Goal: Complete application form: Complete application form

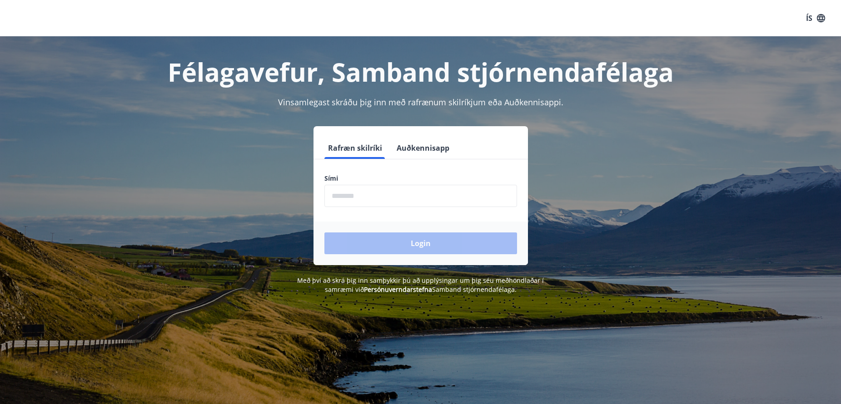
click at [471, 194] on input "phone" at bounding box center [420, 196] width 193 height 22
type input "********"
click at [324, 233] on button "Login" at bounding box center [420, 244] width 193 height 22
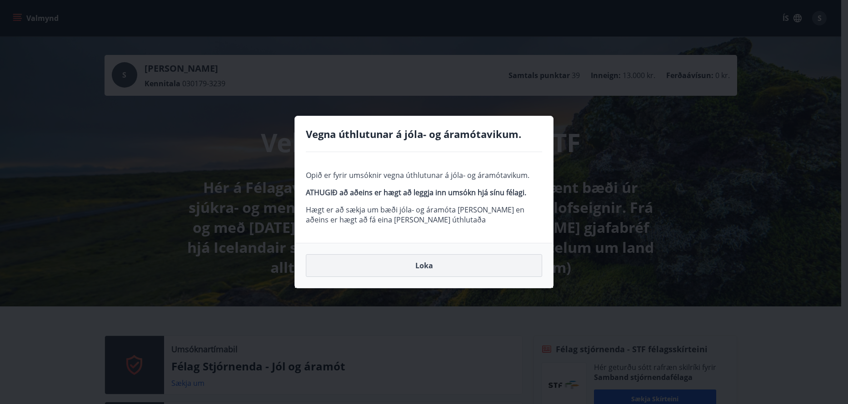
click at [434, 259] on button "Loka" at bounding box center [424, 265] width 236 height 23
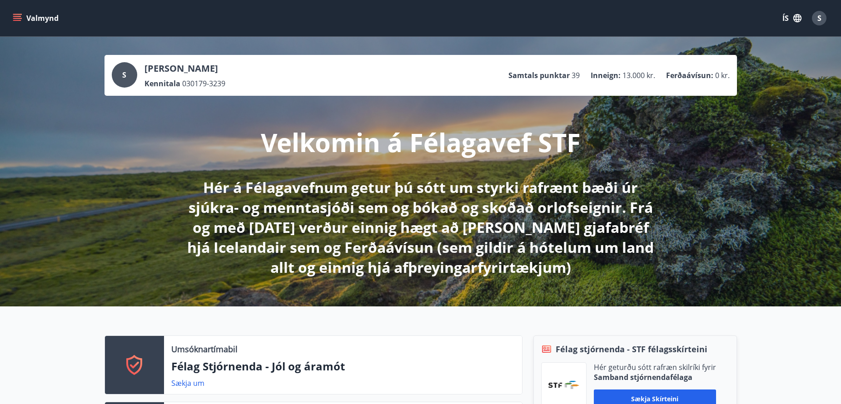
click at [20, 19] on icon "menu" at bounding box center [18, 18] width 10 height 1
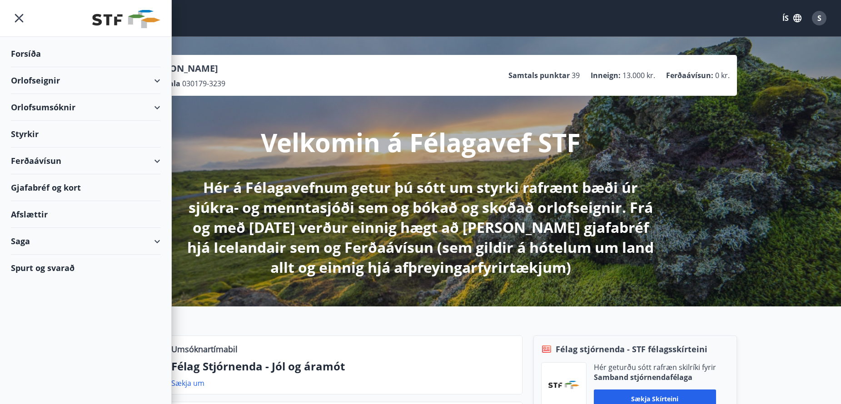
click at [155, 110] on div "Orlofsumsóknir" at bounding box center [85, 107] width 149 height 27
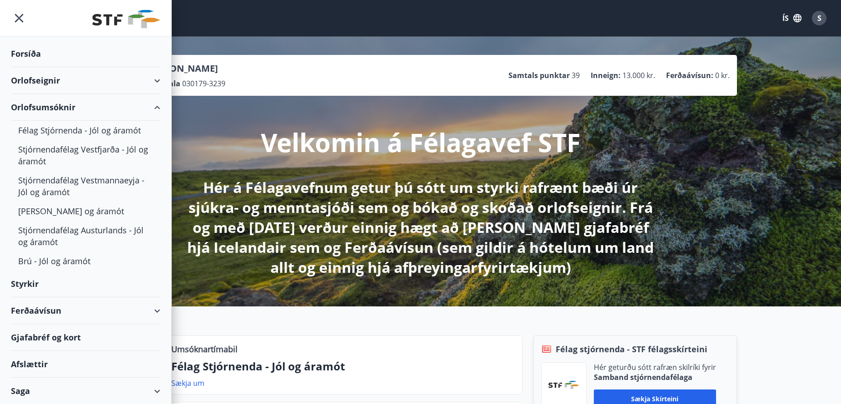
click at [150, 107] on div "Orlofsumsóknir" at bounding box center [85, 107] width 149 height 27
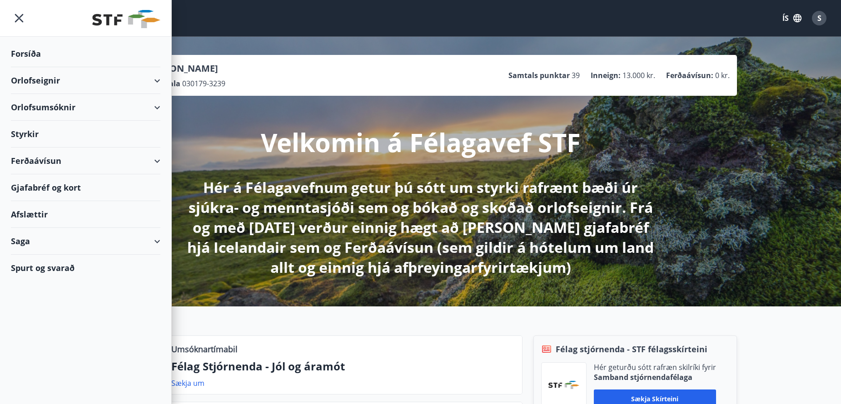
click at [33, 134] on div "Styrkir" at bounding box center [85, 134] width 149 height 27
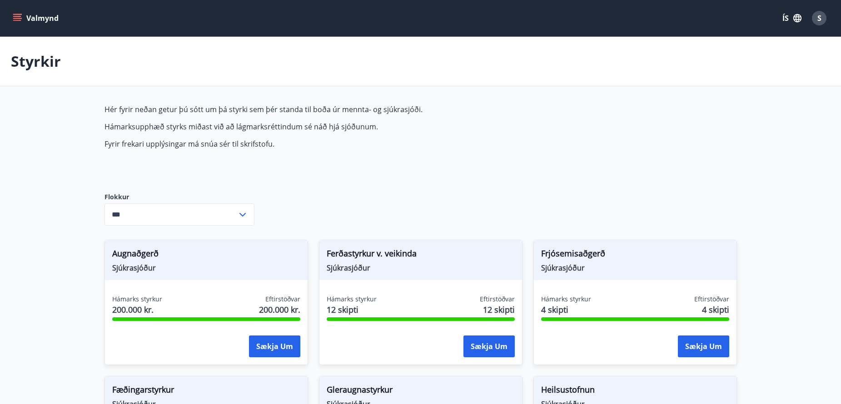
type input "***"
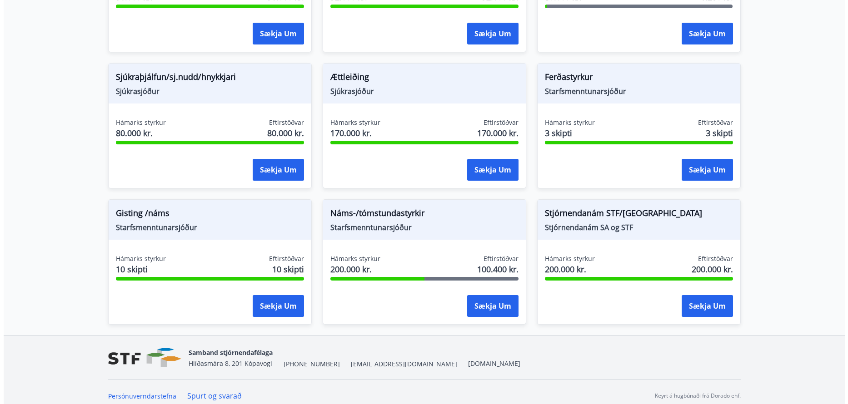
scroll to position [729, 0]
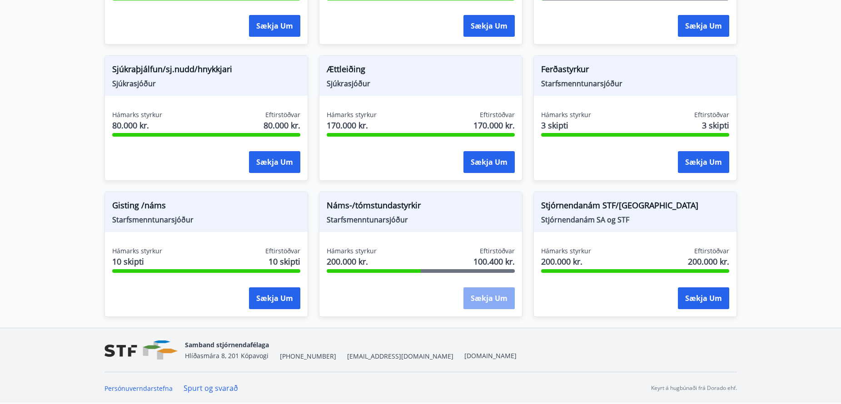
click at [481, 304] on button "Sækja um" at bounding box center [488, 299] width 51 height 22
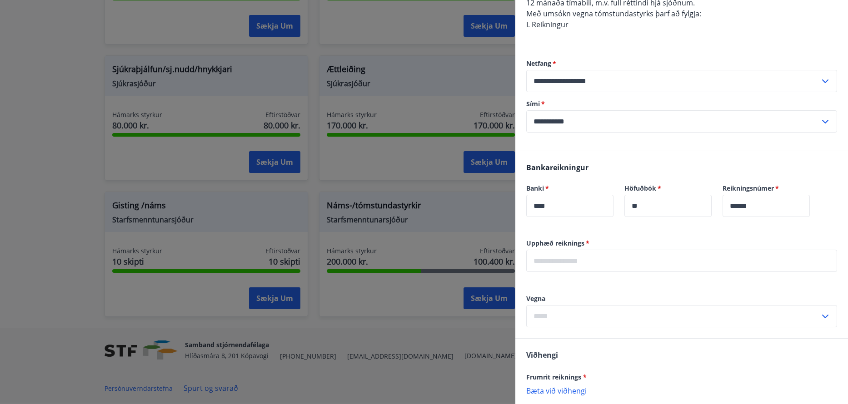
scroll to position [355, 0]
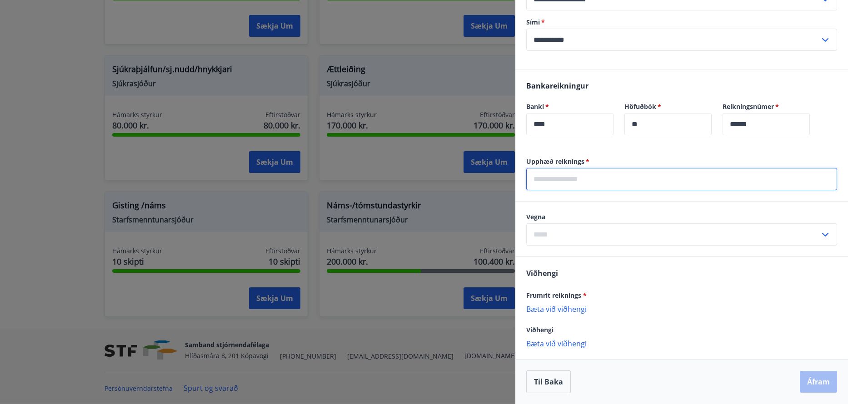
click at [580, 180] on input "text" at bounding box center [681, 179] width 311 height 22
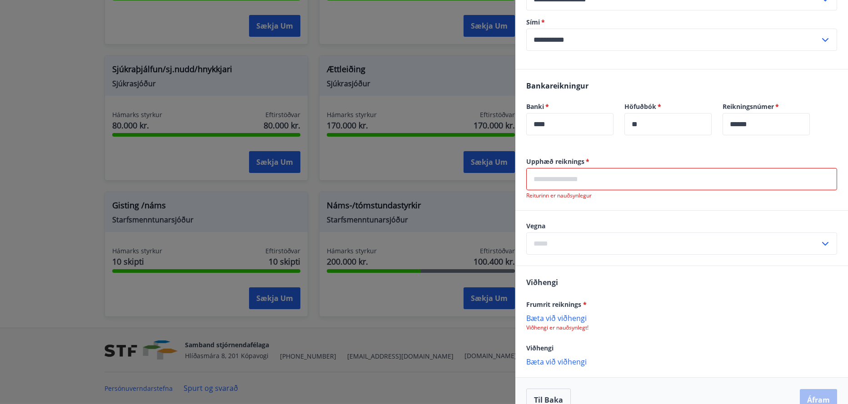
click at [573, 319] on p "Bæta við viðhengi" at bounding box center [681, 317] width 311 height 9
click at [571, 317] on p "Bæta við viðhengi" at bounding box center [681, 317] width 311 height 9
click at [827, 324] on icon at bounding box center [827, 324] width 1 height 4
click at [544, 316] on p "Bæta við viðhengi" at bounding box center [681, 317] width 311 height 9
click at [605, 183] on input "text" at bounding box center [681, 179] width 311 height 22
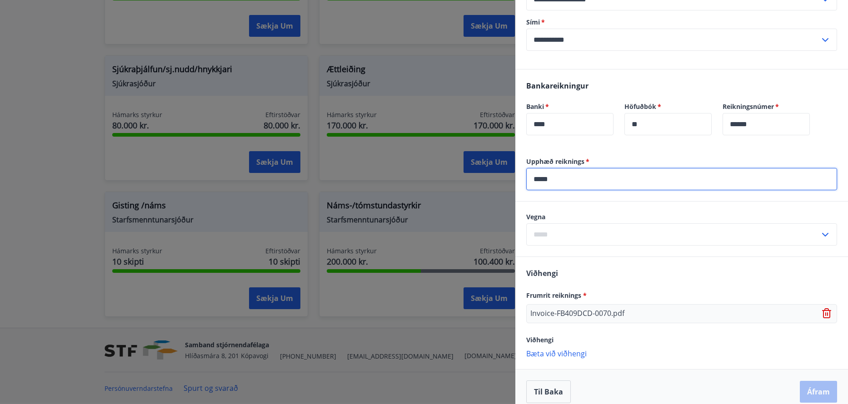
type input "*****"
click at [648, 234] on input "text" at bounding box center [672, 234] width 293 height 22
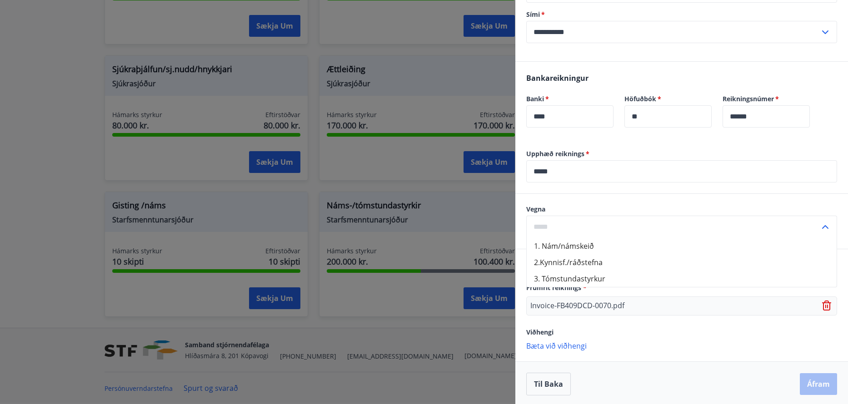
scroll to position [365, 0]
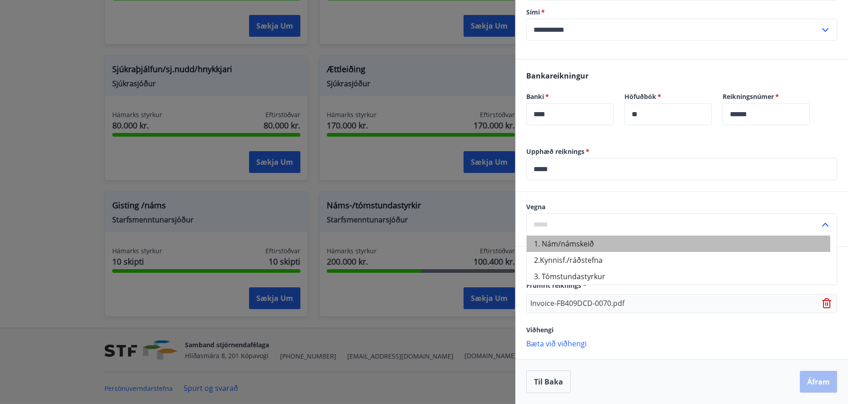
click at [594, 245] on li "1. Nám/námskeið" at bounding box center [681, 244] width 310 height 16
type input "**********"
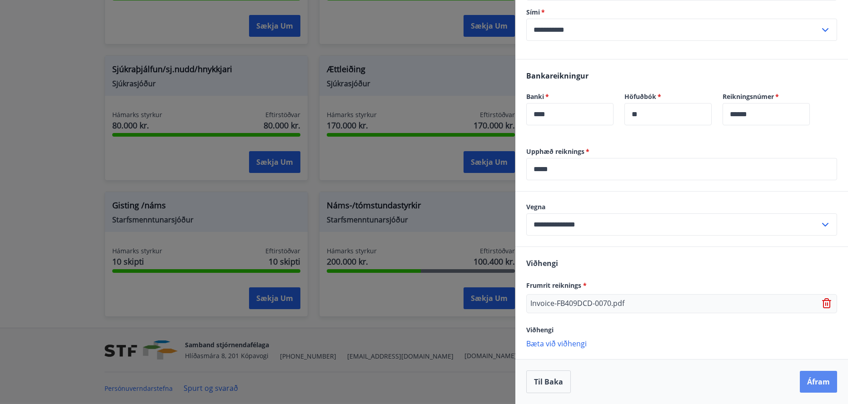
click at [811, 380] on button "Áfram" at bounding box center [817, 382] width 37 height 22
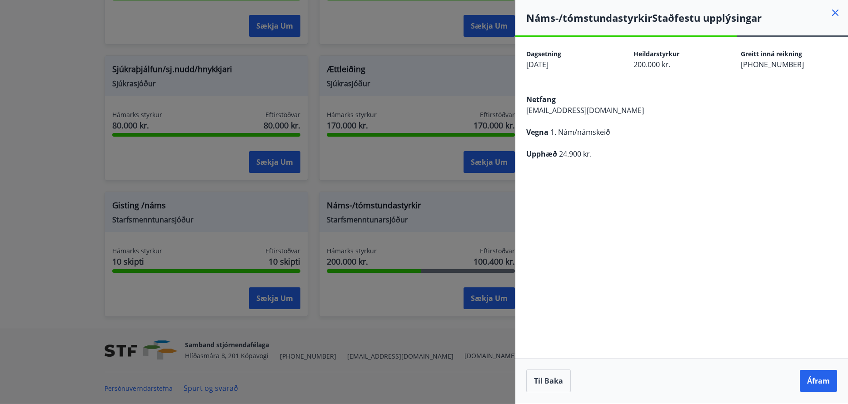
scroll to position [0, 0]
click at [556, 380] on button "Til baka" at bounding box center [548, 381] width 45 height 23
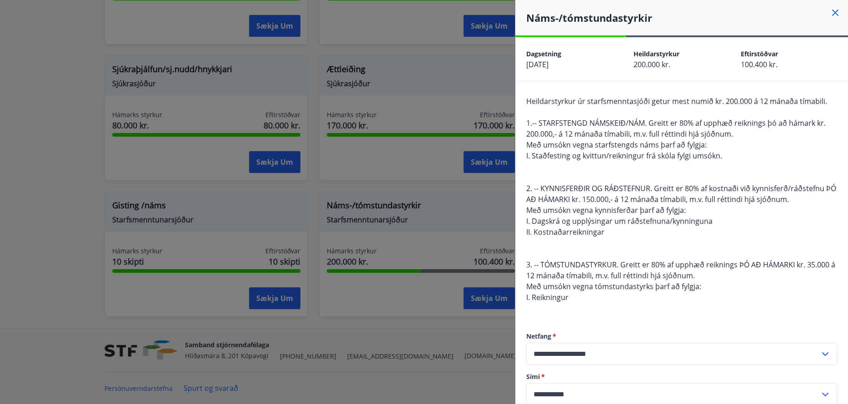
scroll to position [365, 0]
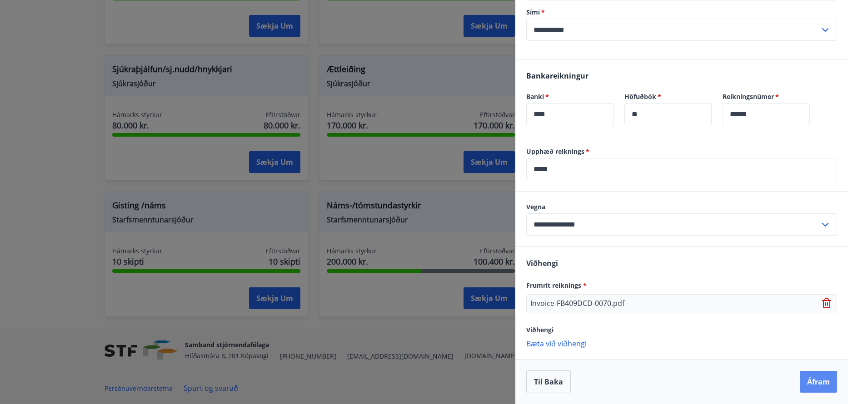
click at [816, 383] on button "Áfram" at bounding box center [817, 382] width 37 height 22
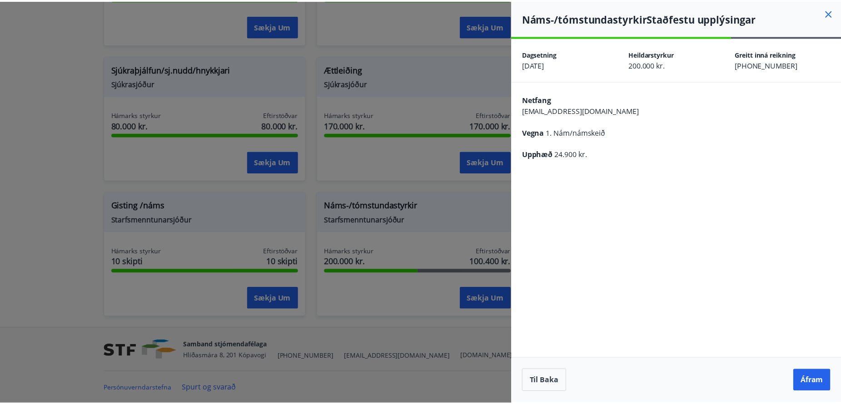
scroll to position [0, 0]
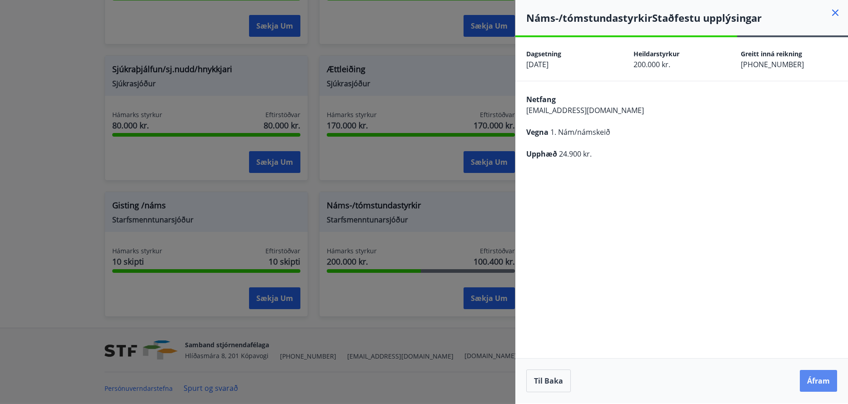
click at [816, 385] on button "Áfram" at bounding box center [817, 381] width 37 height 22
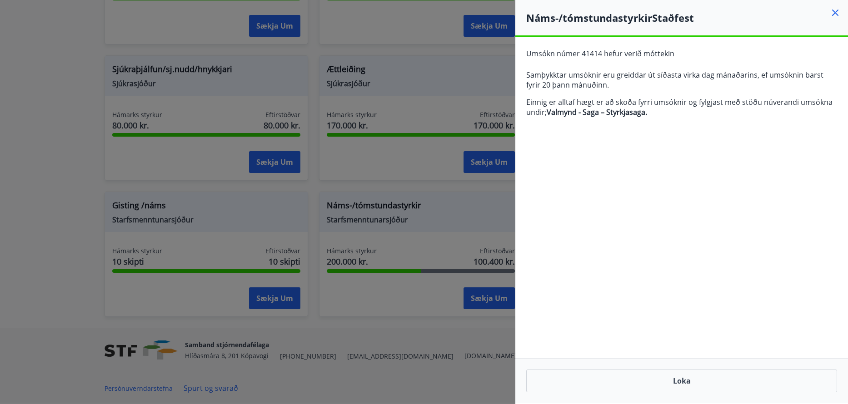
click at [839, 11] on icon at bounding box center [834, 12] width 11 height 11
